Goal: Task Accomplishment & Management: Use online tool/utility

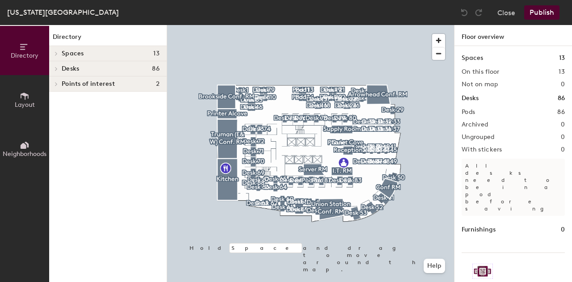
click at [26, 105] on span "Layout" at bounding box center [25, 105] width 20 height 8
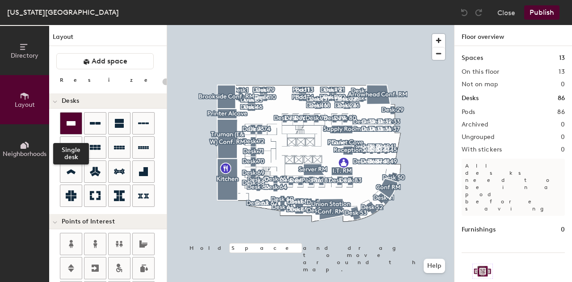
click at [66, 120] on icon at bounding box center [71, 123] width 11 height 11
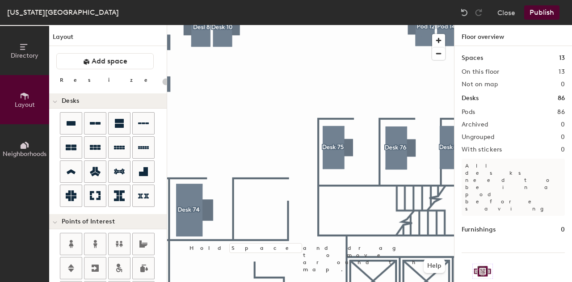
type input "160"
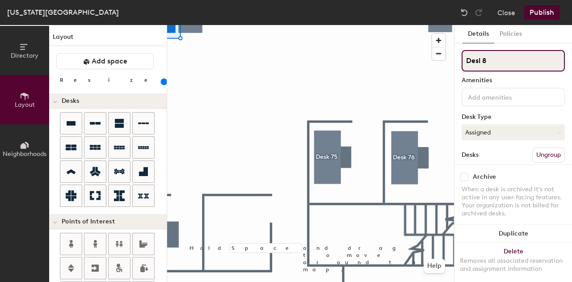
click at [480, 62] on input "Desl 8" at bounding box center [512, 60] width 103 height 21
type input "Desk 8"
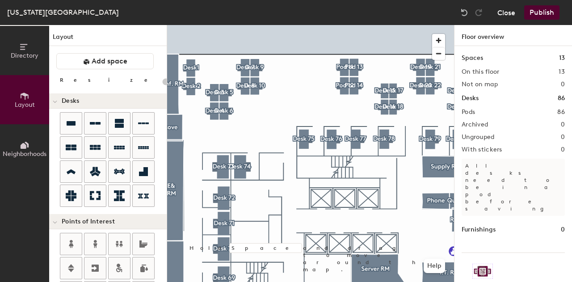
click at [510, 12] on button "Close" at bounding box center [506, 12] width 18 height 14
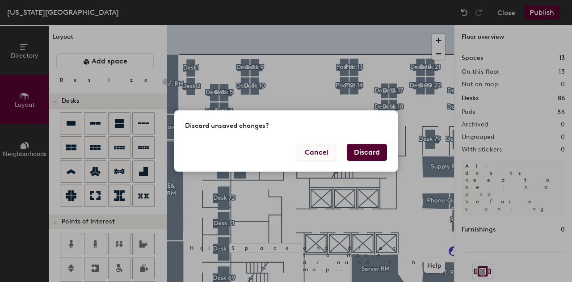
click at [314, 150] on button "Cancel" at bounding box center [316, 152] width 39 height 17
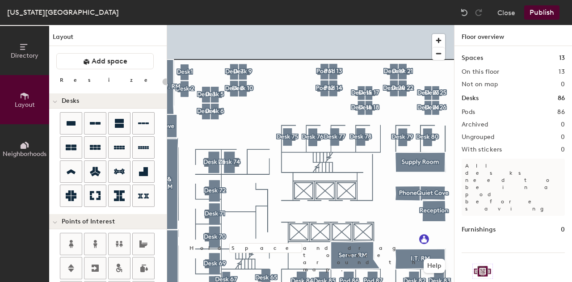
click at [551, 15] on button "Publish" at bounding box center [541, 12] width 35 height 14
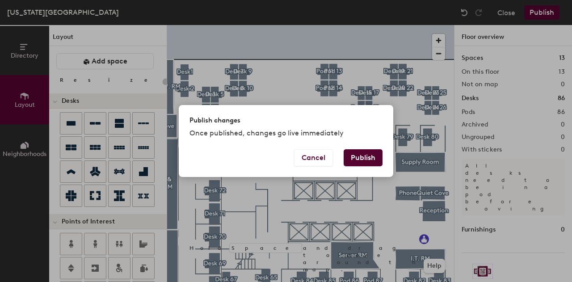
click at [365, 159] on button "Publish" at bounding box center [362, 157] width 39 height 17
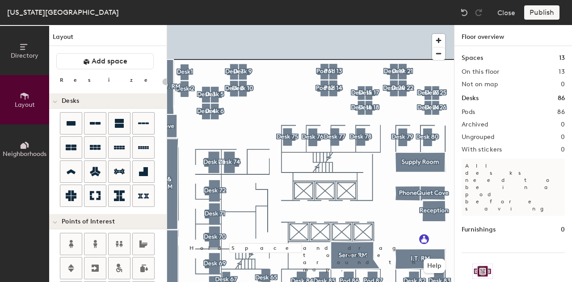
type input "20"
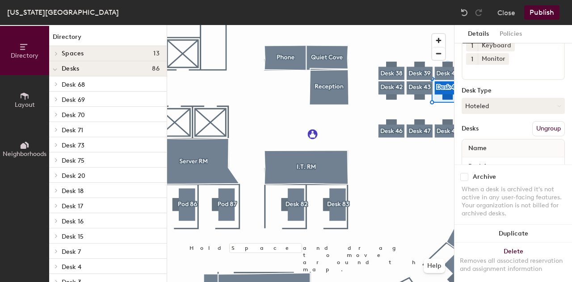
scroll to position [97, 0]
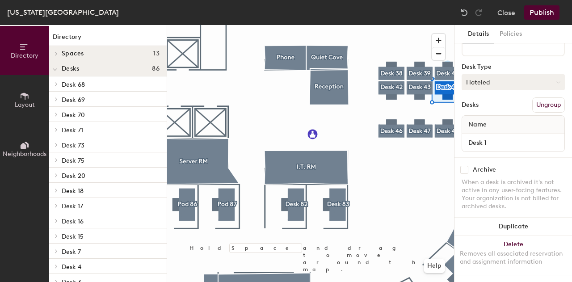
click at [488, 77] on button "Hoteled" at bounding box center [512, 82] width 103 height 16
click at [421, 25] on div at bounding box center [310, 25] width 287 height 0
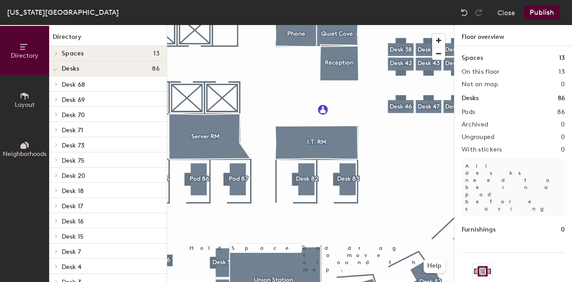
click at [545, 9] on button "Publish" at bounding box center [541, 12] width 35 height 14
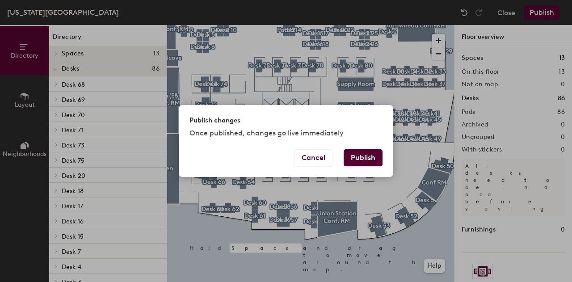
click at [373, 154] on button "Publish" at bounding box center [362, 157] width 39 height 17
